Goal: Task Accomplishment & Management: Manage account settings

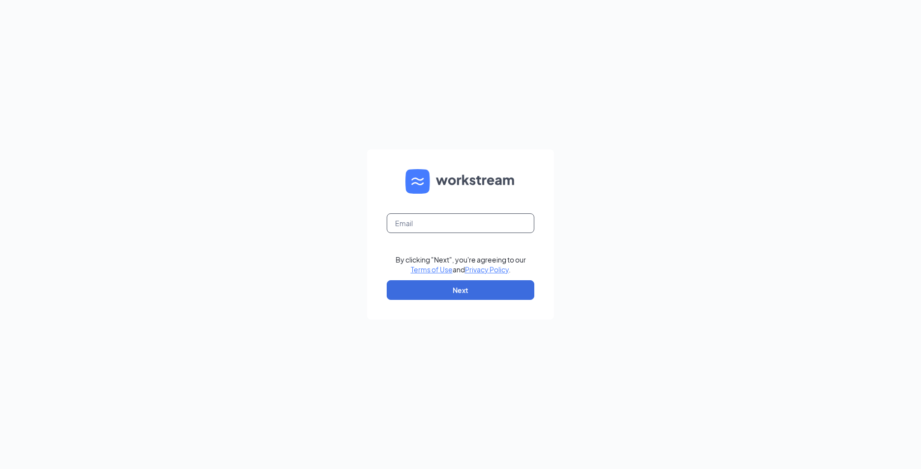
click at [428, 228] on input "text" at bounding box center [461, 224] width 148 height 20
type input "janes@alegrecare.com"
click at [450, 291] on button "Next" at bounding box center [461, 290] width 148 height 20
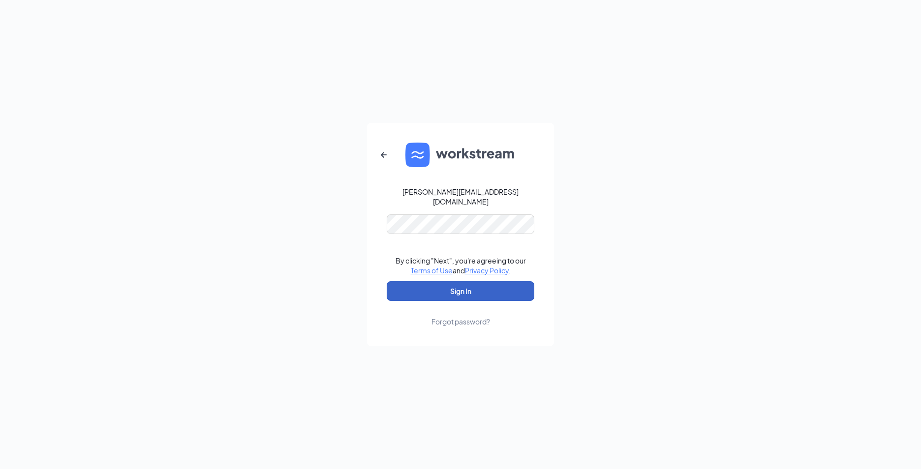
click at [446, 286] on button "Sign In" at bounding box center [461, 291] width 148 height 20
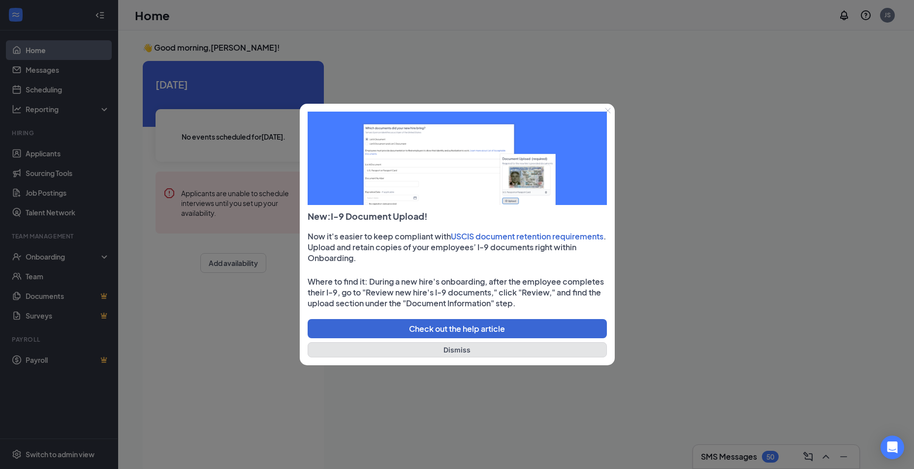
click at [463, 352] on button "Dismiss" at bounding box center [456, 349] width 299 height 15
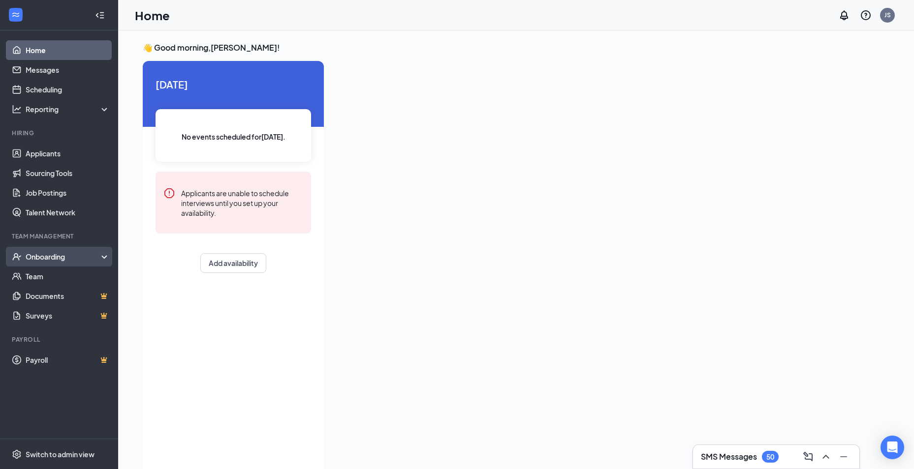
click at [64, 256] on div "Onboarding" at bounding box center [64, 257] width 76 height 10
click at [62, 257] on div "Onboarding" at bounding box center [64, 257] width 76 height 10
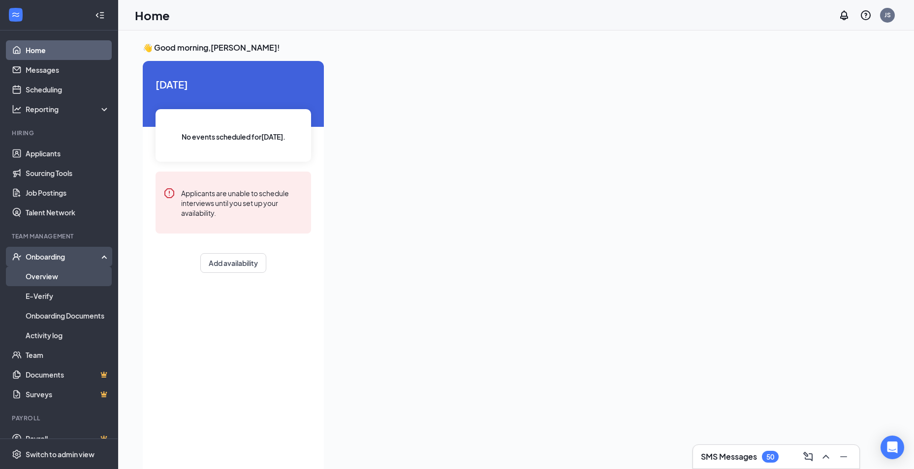
click at [59, 277] on link "Overview" at bounding box center [68, 277] width 84 height 20
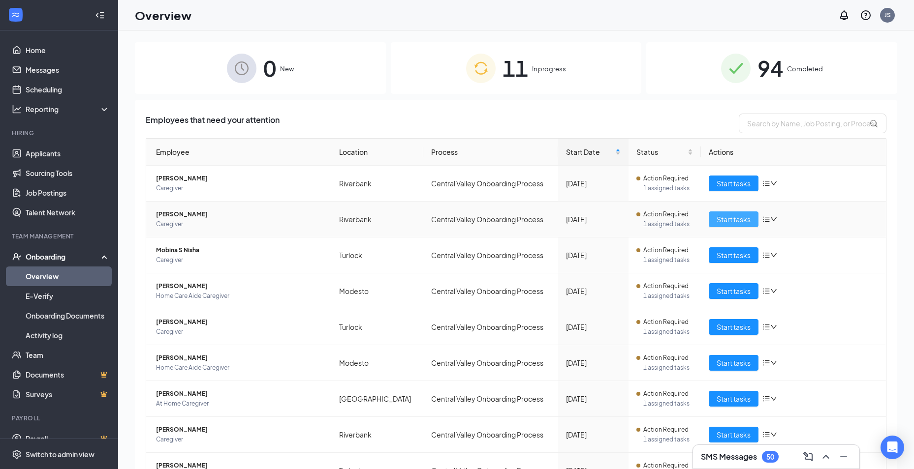
click at [718, 220] on span "Start tasks" at bounding box center [733, 219] width 34 height 11
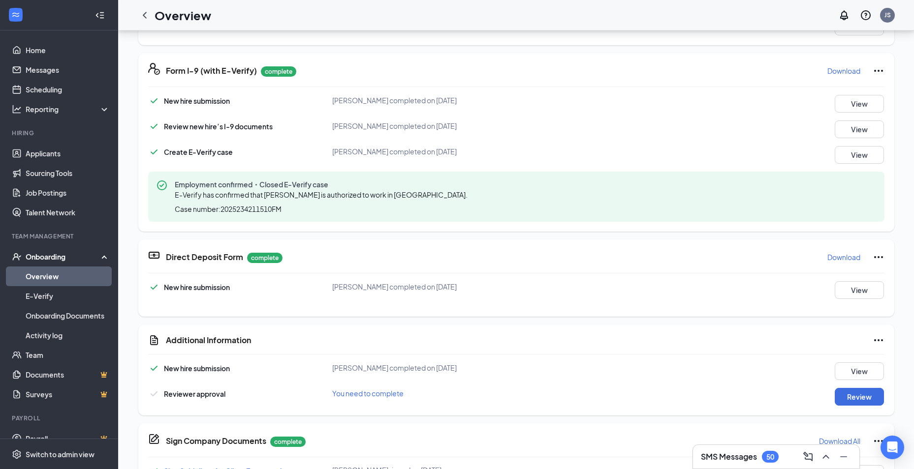
scroll to position [433, 0]
click at [850, 397] on button "Review" at bounding box center [858, 396] width 49 height 18
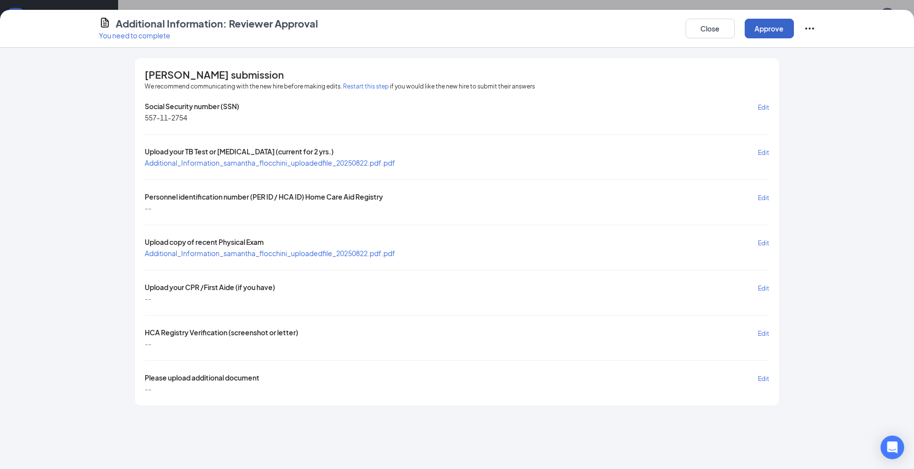
click at [760, 29] on button "Approve" at bounding box center [768, 29] width 49 height 20
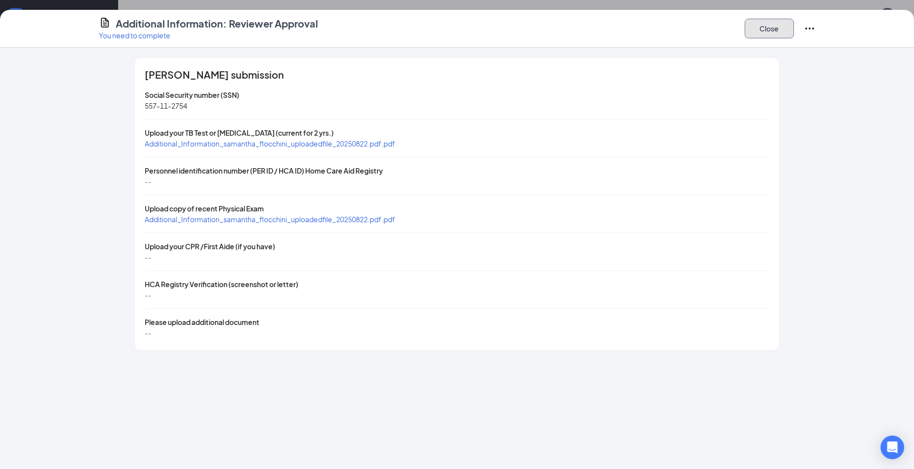
click at [768, 27] on button "Close" at bounding box center [768, 29] width 49 height 20
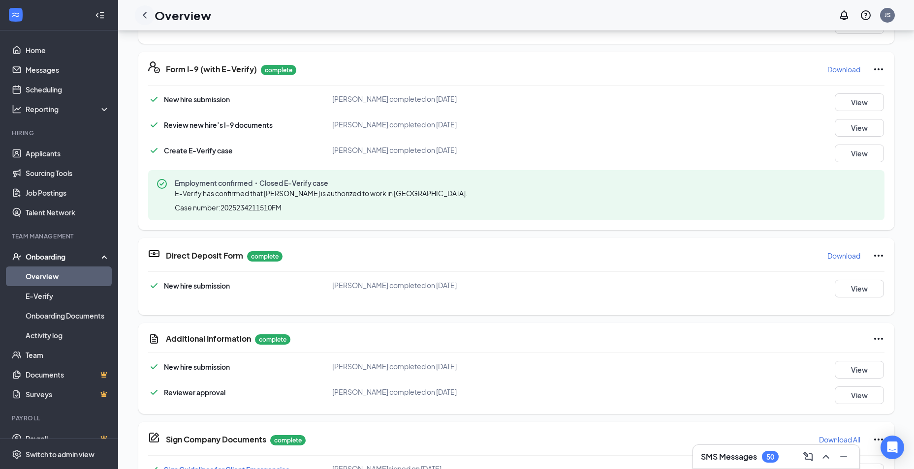
click at [144, 15] on icon "ChevronLeft" at bounding box center [145, 15] width 4 height 6
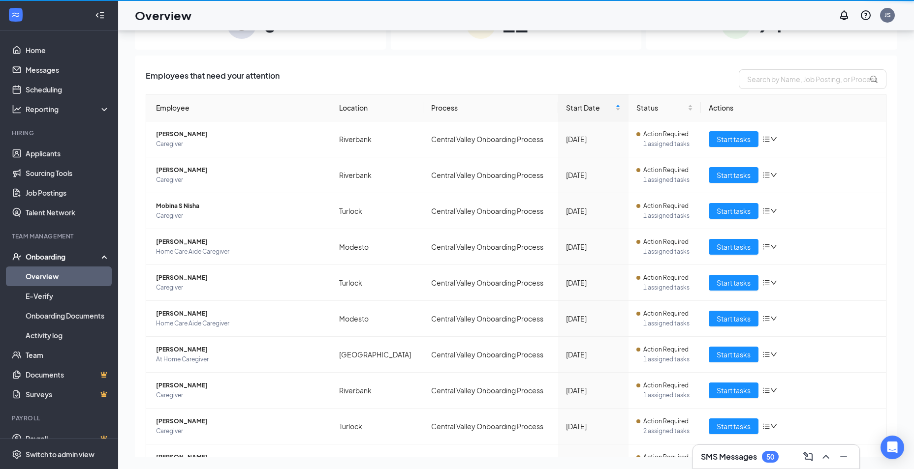
scroll to position [44, 0]
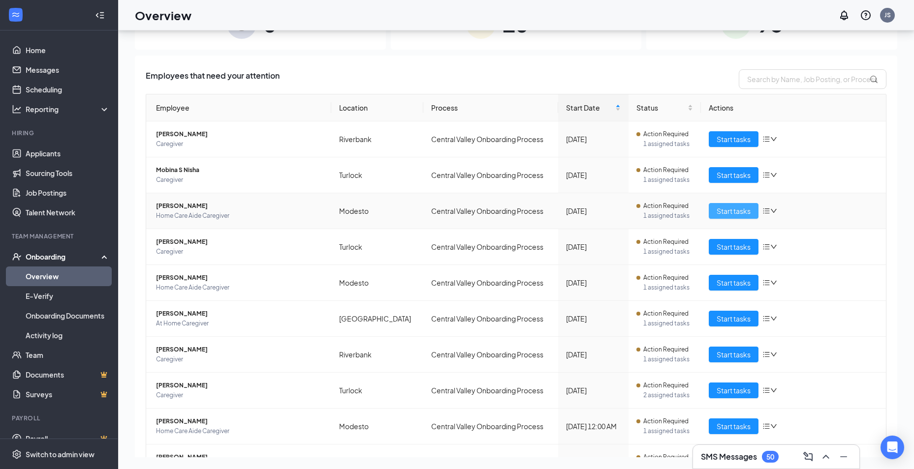
click at [720, 214] on span "Start tasks" at bounding box center [733, 211] width 34 height 11
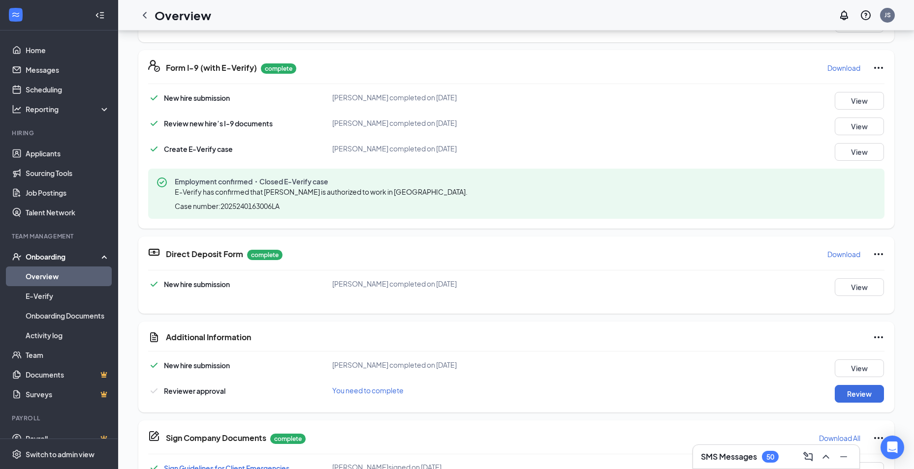
scroll to position [453, 0]
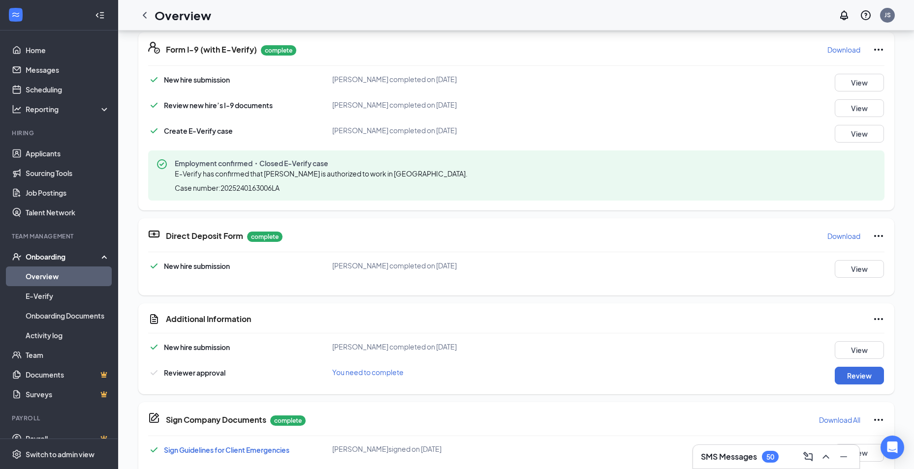
drag, startPoint x: 848, startPoint y: 374, endPoint x: 744, endPoint y: 371, distance: 103.8
click at [744, 371] on div "Reviewer approval You need to complete Review" at bounding box center [516, 376] width 736 height 18
drag, startPoint x: 850, startPoint y: 376, endPoint x: 726, endPoint y: 369, distance: 124.6
click at [726, 369] on div "Reviewer approval You need to complete Review" at bounding box center [516, 376] width 736 height 18
click at [851, 376] on button "Review" at bounding box center [858, 376] width 49 height 18
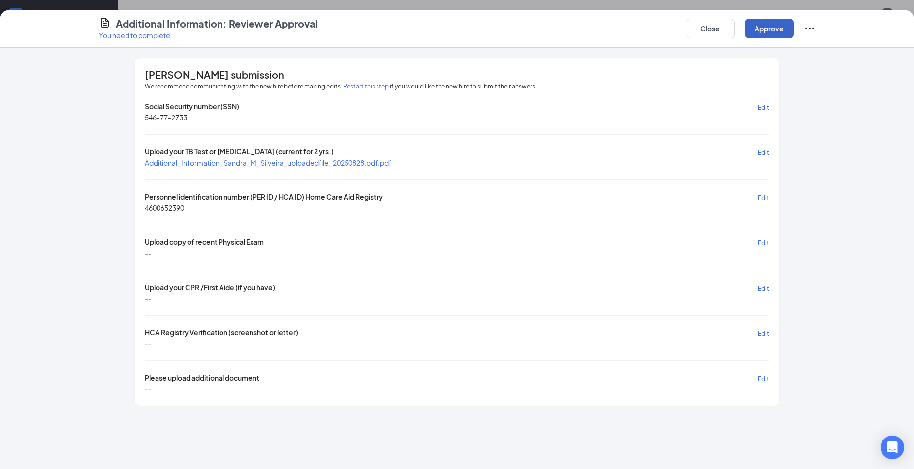
click at [762, 31] on button "Approve" at bounding box center [768, 29] width 49 height 20
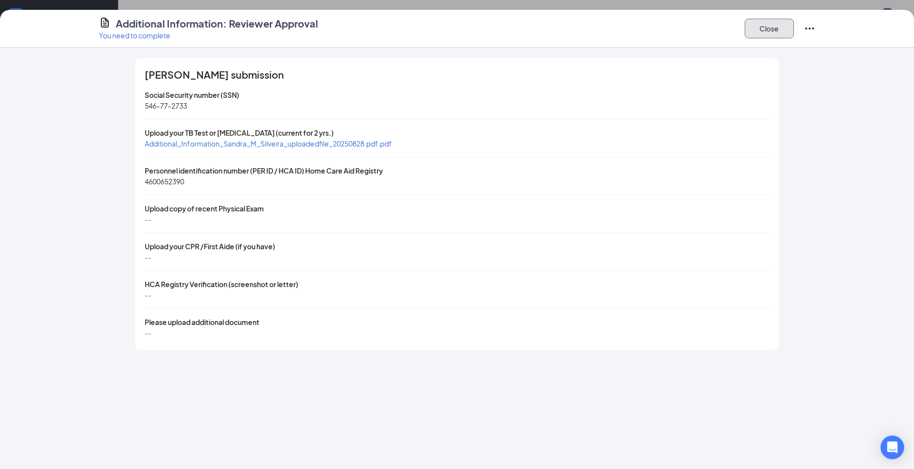
click at [766, 33] on button "Close" at bounding box center [768, 29] width 49 height 20
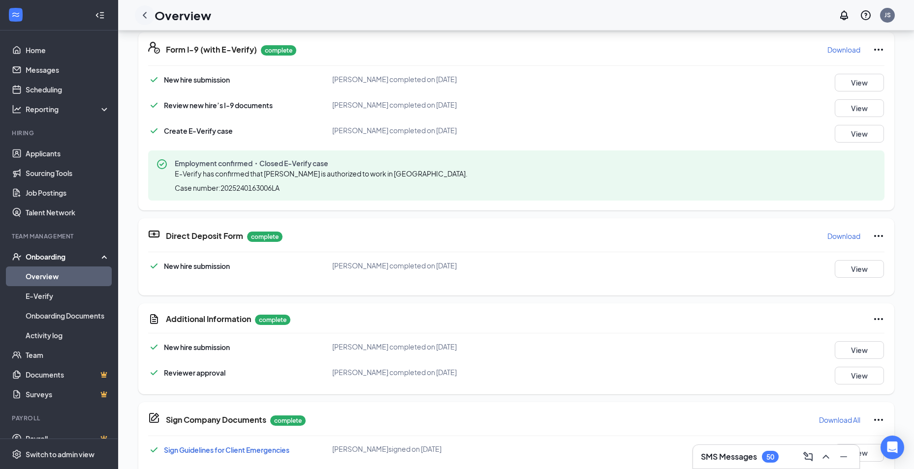
click at [143, 15] on icon "ChevronLeft" at bounding box center [145, 15] width 12 height 12
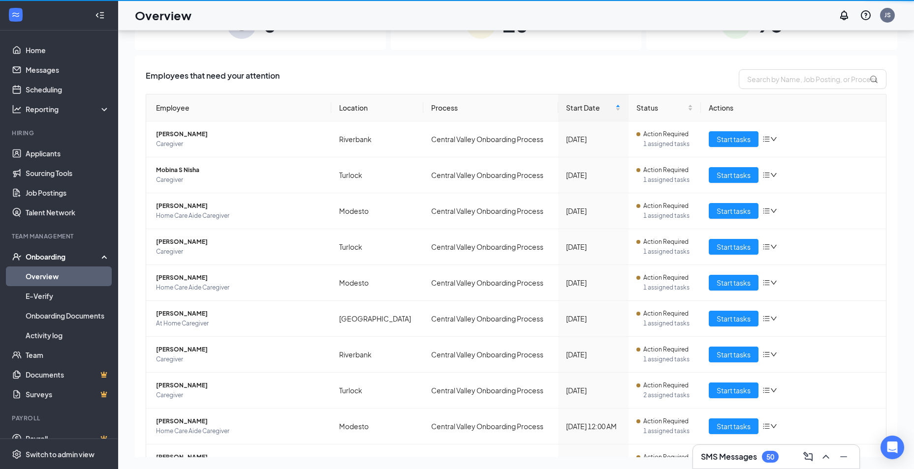
scroll to position [44, 0]
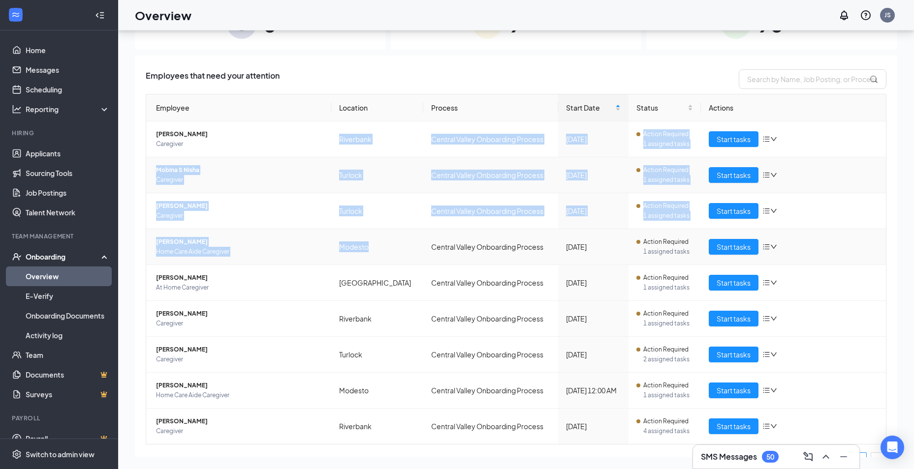
drag, startPoint x: 320, startPoint y: 153, endPoint x: 387, endPoint y: 263, distance: 128.9
click at [387, 263] on tbody "[PERSON_NAME] Caregiver Riverbank [GEOGRAPHIC_DATA] Onboarding Process [DATE] A…" at bounding box center [515, 283] width 739 height 323
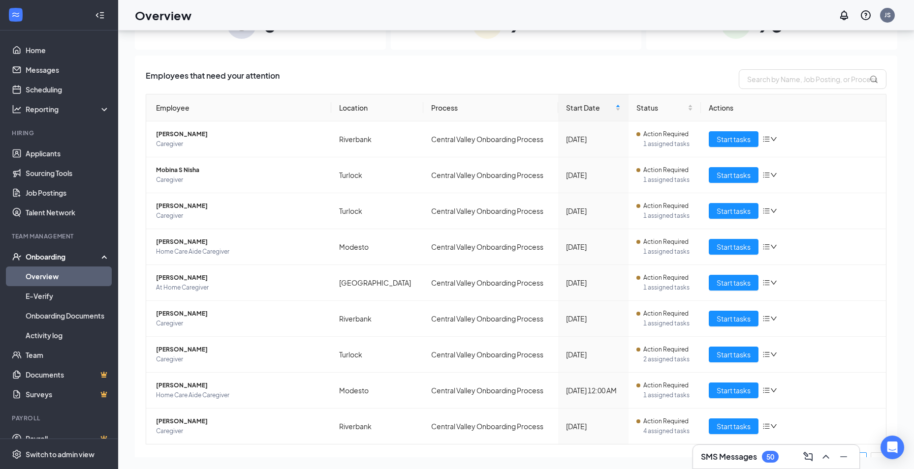
click at [550, 60] on div "Employees that need your attention Employee Location Process Start Date Status …" at bounding box center [516, 280] width 762 height 448
click at [718, 178] on span "Start tasks" at bounding box center [733, 175] width 34 height 11
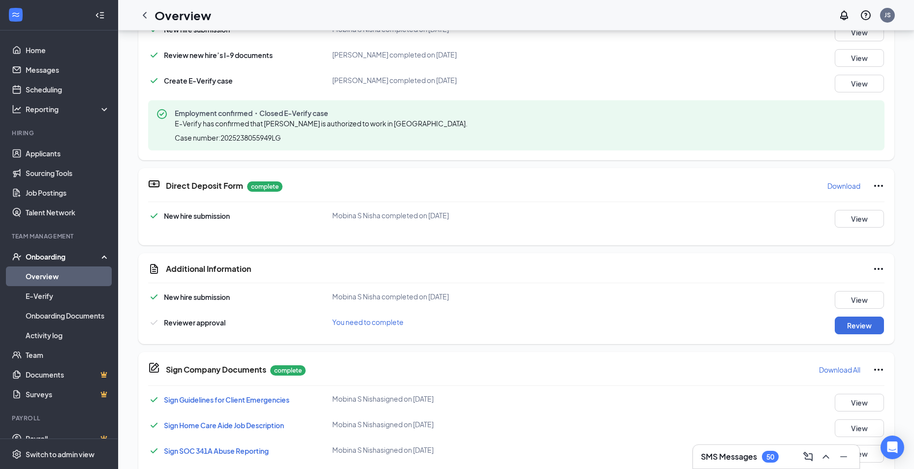
scroll to position [497, 0]
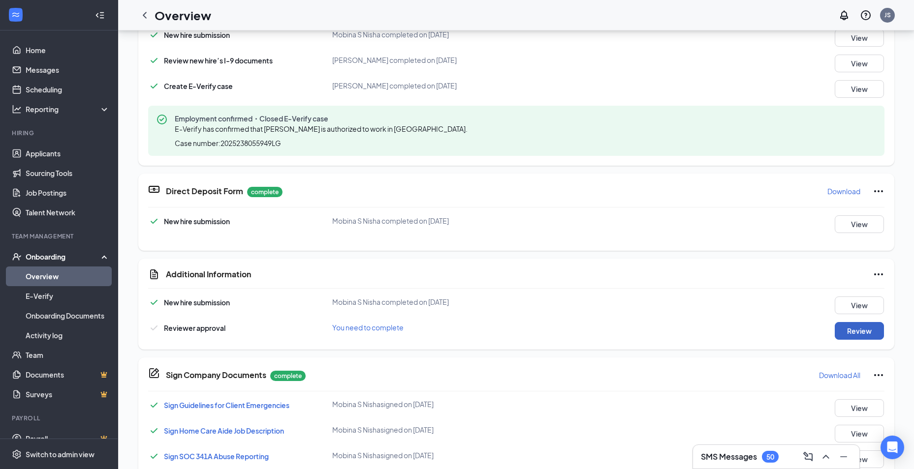
drag, startPoint x: 856, startPoint y: 326, endPoint x: 844, endPoint y: 333, distance: 13.7
click at [844, 333] on button "Review" at bounding box center [858, 331] width 49 height 18
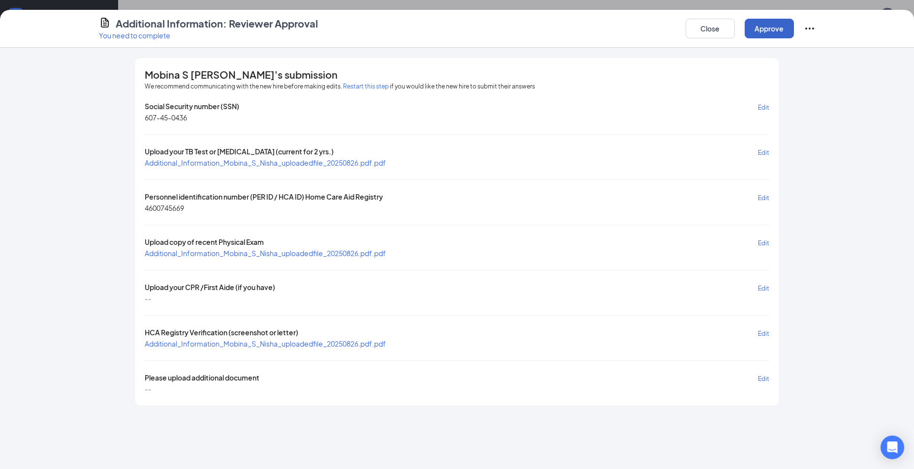
click at [769, 29] on button "Approve" at bounding box center [768, 29] width 49 height 20
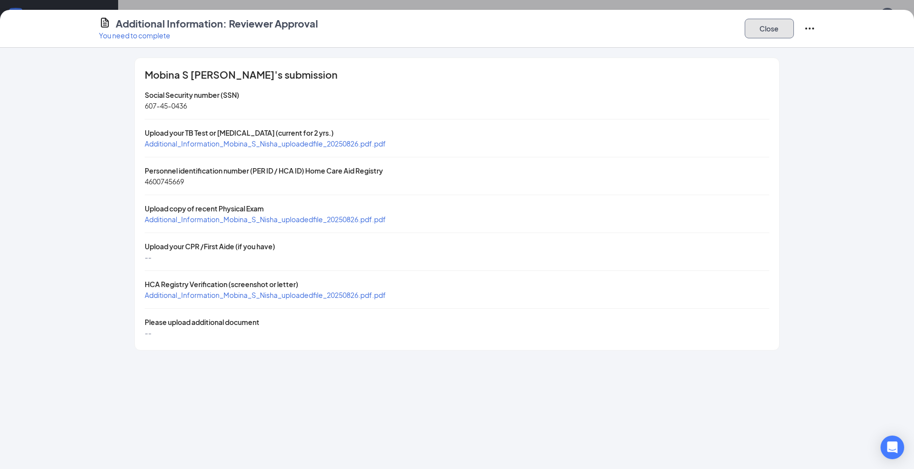
click at [769, 29] on button "Close" at bounding box center [768, 29] width 49 height 20
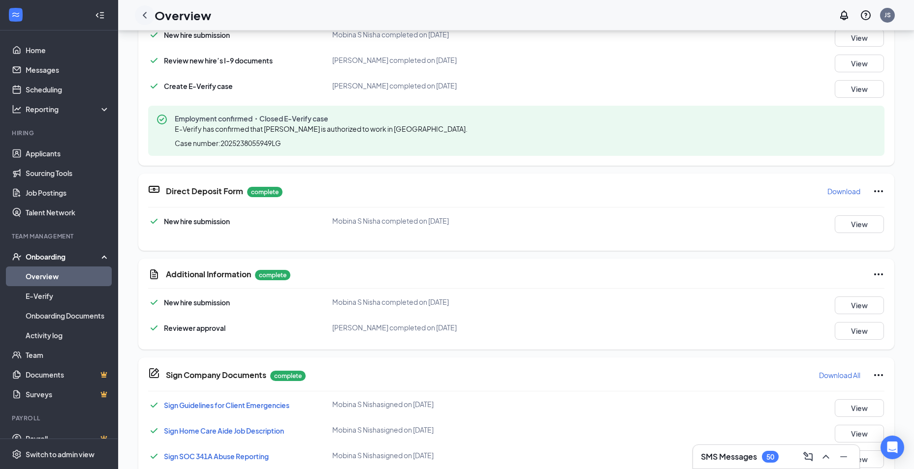
click at [143, 14] on icon "ChevronLeft" at bounding box center [145, 15] width 12 height 12
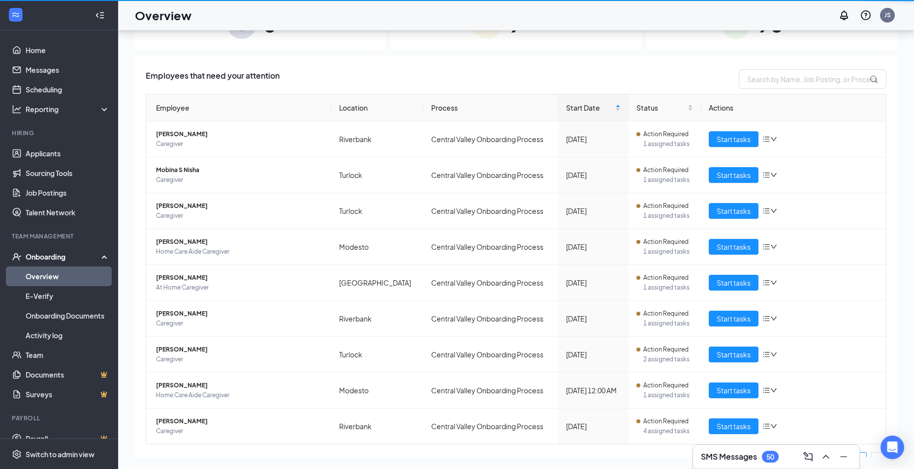
scroll to position [44, 0]
